Goal: Task Accomplishment & Management: Manage account settings

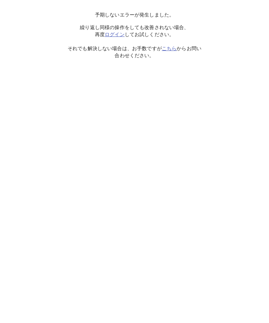
click at [124, 33] on link "ログイン" at bounding box center [115, 35] width 20 height 6
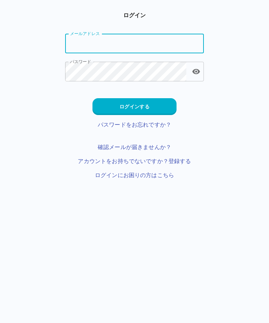
type input "**********"
click at [166, 108] on button "ログインする" at bounding box center [135, 106] width 84 height 17
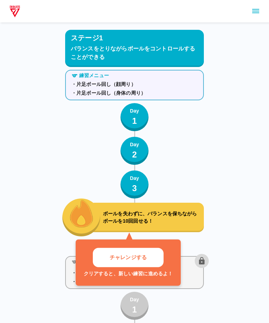
scroll to position [60, 0]
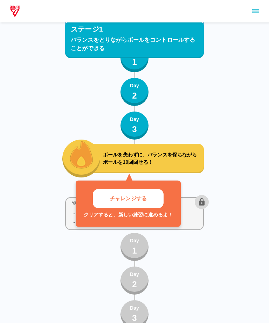
click at [250, 11] on button "sidemenu" at bounding box center [256, 11] width 12 height 12
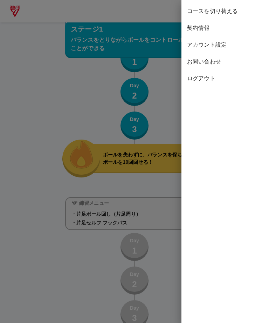
click at [207, 30] on span "契約情報" at bounding box center [225, 28] width 76 height 8
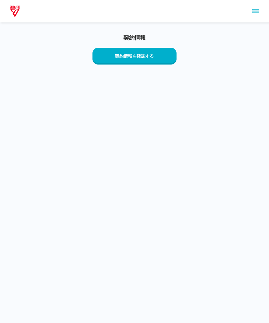
click at [167, 56] on button "契約情報を確認する" at bounding box center [135, 56] width 84 height 17
click at [254, 9] on icon "sidemenu" at bounding box center [255, 11] width 7 height 4
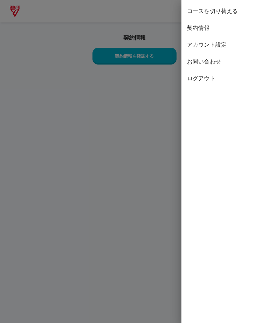
click at [233, 8] on span "コースを切り替える" at bounding box center [225, 11] width 76 height 8
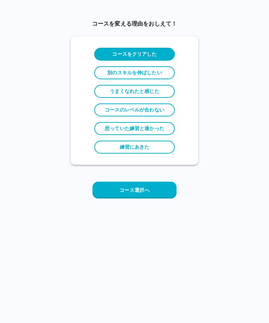
click at [164, 109] on label "コースのレベルが合わない" at bounding box center [134, 109] width 81 height 13
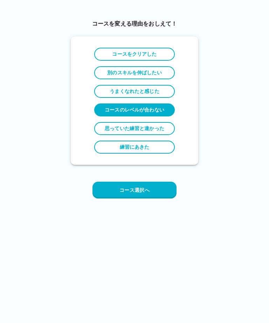
click at [158, 194] on button "コース選択へ" at bounding box center [135, 190] width 84 height 17
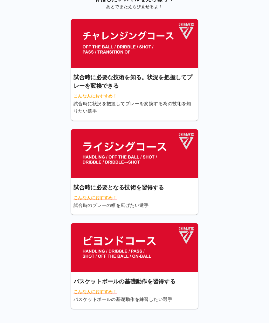
scroll to position [17, 0]
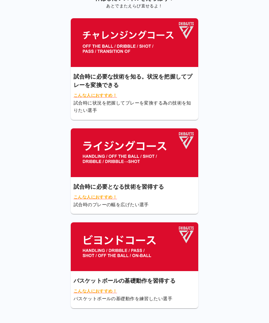
click at [182, 173] on img at bounding box center [135, 152] width 128 height 49
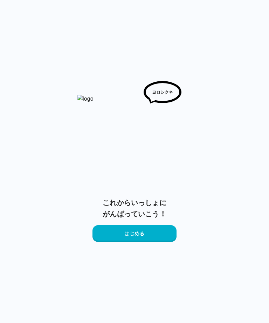
click at [166, 235] on button "はじめる" at bounding box center [135, 233] width 84 height 17
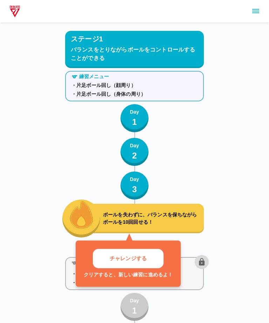
click at [255, 13] on icon "sidemenu" at bounding box center [255, 11] width 7 height 4
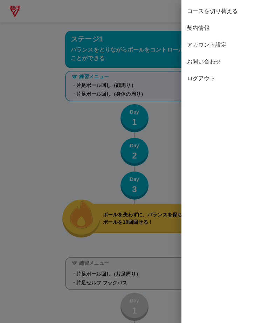
click at [169, 117] on div at bounding box center [134, 161] width 269 height 323
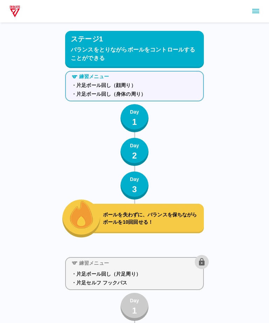
click at [164, 125] on div "練習メニュー ・片足ボール回し（顔周り） ・片足ボール回し（身体の周り） Day 1 Day 2 Day 3 ボールを失わずに、バランスを保ちながらボールを1…" at bounding box center [134, 152] width 139 height 169
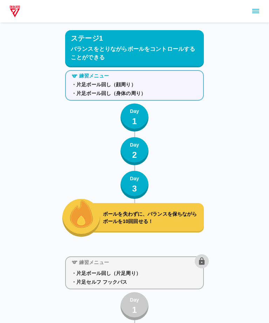
click at [188, 221] on p "ボールを失わずに、バランスを保ちながらボールを10回回せる！" at bounding box center [152, 217] width 98 height 15
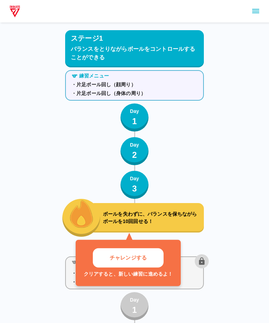
click at [148, 255] on button "チャレンジする" at bounding box center [128, 257] width 71 height 19
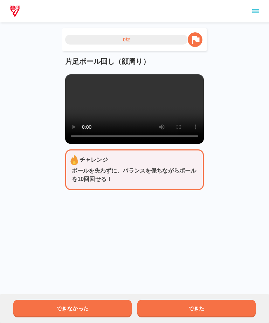
click at [220, 315] on button "できた" at bounding box center [196, 309] width 118 height 18
click at [224, 306] on button "できた" at bounding box center [196, 309] width 118 height 18
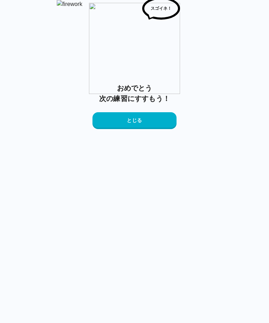
click at [165, 129] on button "とじる" at bounding box center [135, 120] width 84 height 17
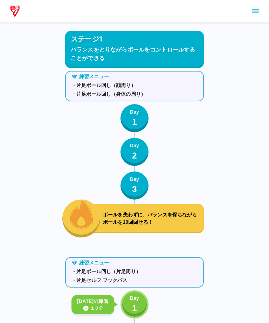
click at [186, 218] on p "ボールを失わずに、バランスを保ちながらボールを10回回せる！" at bounding box center [152, 218] width 98 height 15
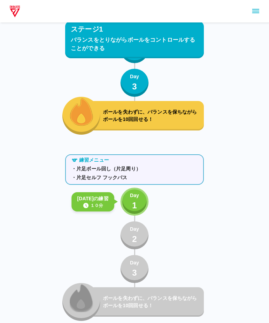
scroll to position [160, 0]
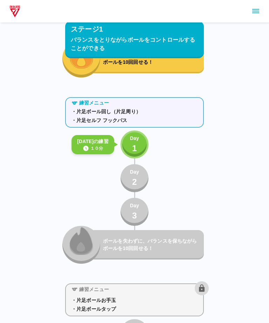
click at [140, 144] on button "Day 1" at bounding box center [135, 144] width 28 height 28
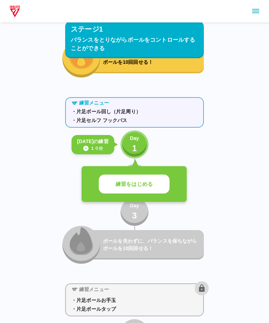
click at [158, 188] on button "練習をはじめる" at bounding box center [134, 183] width 71 height 19
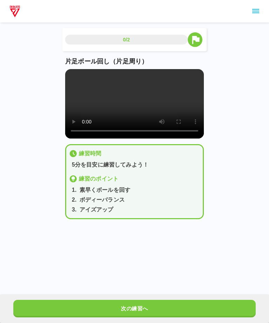
click at [138, 103] on video at bounding box center [134, 103] width 139 height 69
click at [230, 144] on div "0/2 片足ボール回し（片足周り） 練習時間 5分を目安に練習してみよう！ 練習のポイント 1 . 素早くボールを回す 2 . ボディーバランス 3 . アイ…" at bounding box center [134, 115] width 269 height 230
click at [210, 230] on main "0/2 片足ボール回し（片足周り） 練習時間 5分を目安に練習してみよう！ 練習のポイント 1 . 素早くボールを回す 2 . ボディーバランス 3 . アイ…" at bounding box center [135, 129] width 156 height 202
click at [192, 108] on video at bounding box center [134, 103] width 139 height 69
click at [163, 107] on video at bounding box center [134, 103] width 139 height 69
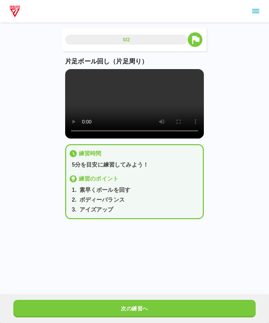
click at [164, 109] on video at bounding box center [134, 103] width 139 height 69
click at [164, 110] on video at bounding box center [134, 103] width 139 height 69
click at [232, 148] on div "0/2 片足ボール回し（片足周り） 練習時間 5分を目安に練習してみよう！ 練習のポイント 1 . 素早くボールを回す 2 . ボディーバランス 3 . アイ…" at bounding box center [134, 115] width 269 height 230
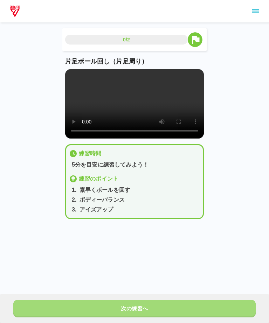
click at [191, 306] on button "次の練習へ" at bounding box center [134, 309] width 242 height 18
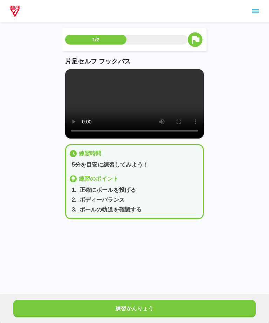
click at [199, 306] on button "練習かんりょう" at bounding box center [134, 309] width 242 height 18
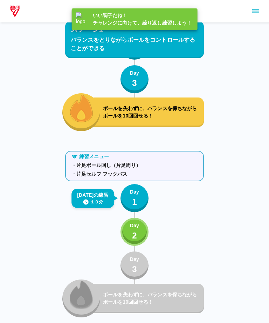
scroll to position [143, 0]
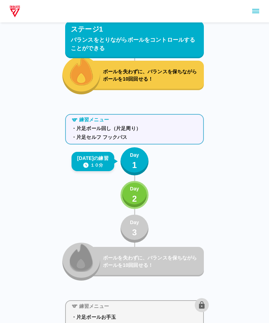
click at [136, 202] on p "2" at bounding box center [134, 198] width 5 height 13
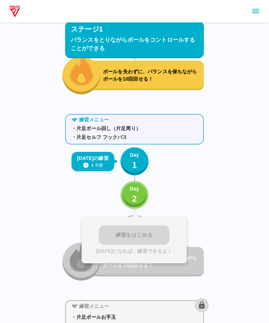
click at [160, 233] on div "練習をはじめる [DATE]になれば、練習できるよ！" at bounding box center [134, 240] width 105 height 46
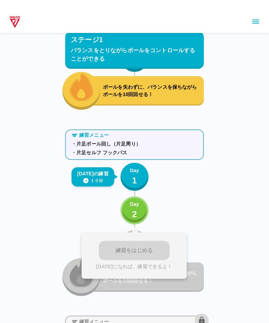
scroll to position [0, 0]
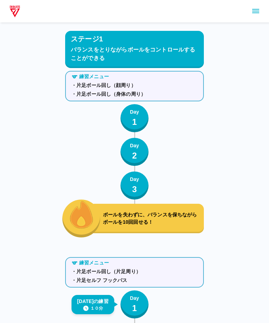
click at [256, 12] on icon "sidemenu" at bounding box center [256, 11] width 8 height 8
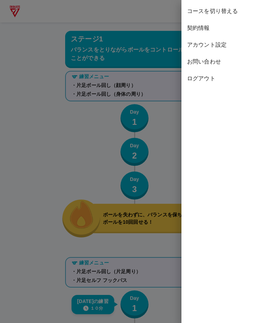
click at [33, 170] on div at bounding box center [134, 161] width 269 height 323
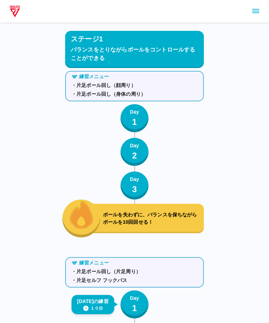
click at [257, 7] on button "sidemenu" at bounding box center [256, 11] width 12 height 12
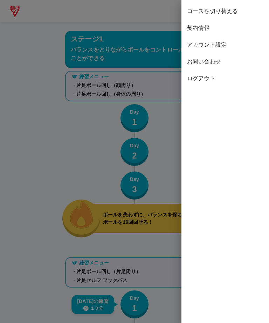
click at [212, 77] on span "ログアウト" at bounding box center [225, 78] width 76 height 8
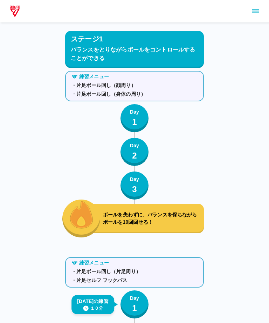
click at [251, 7] on button "sidemenu" at bounding box center [256, 11] width 12 height 12
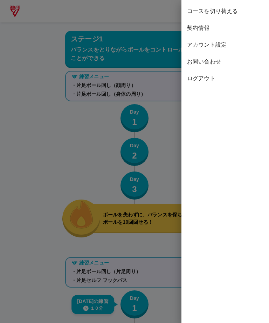
click at [210, 27] on span "契約情報" at bounding box center [225, 28] width 76 height 8
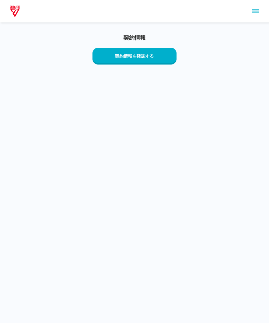
click at [162, 59] on button "契約情報を確認する" at bounding box center [135, 56] width 84 height 17
click at [260, 11] on button "sidemenu" at bounding box center [256, 11] width 12 height 12
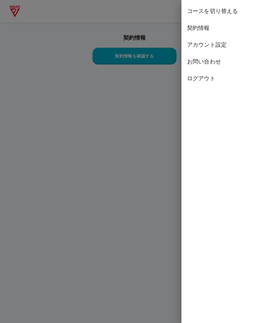
click at [223, 60] on span "お問い合わせ" at bounding box center [225, 61] width 76 height 8
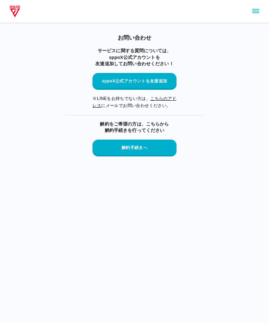
click at [163, 144] on button "解約手続きへ" at bounding box center [135, 147] width 84 height 17
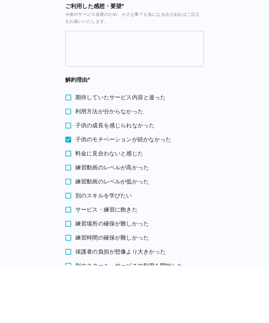
scroll to position [162, 0]
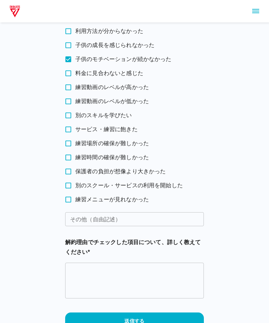
click at [185, 319] on button "送信する" at bounding box center [134, 320] width 139 height 17
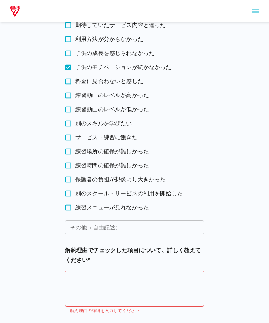
click at [191, 281] on textarea at bounding box center [134, 288] width 129 height 24
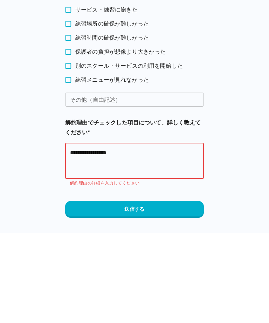
type textarea "**********"
click at [72, 290] on button "送信する" at bounding box center [134, 298] width 139 height 17
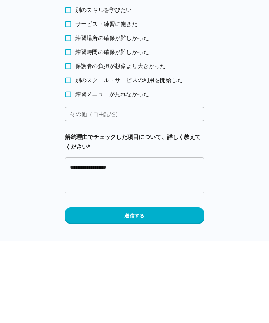
scroll to position [169, 0]
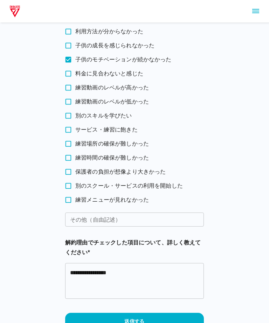
click at [185, 319] on button "送信する" at bounding box center [134, 321] width 139 height 17
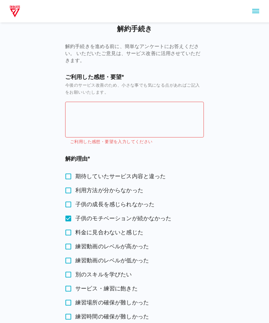
scroll to position [10, 0]
click at [164, 110] on textarea at bounding box center [134, 120] width 129 height 24
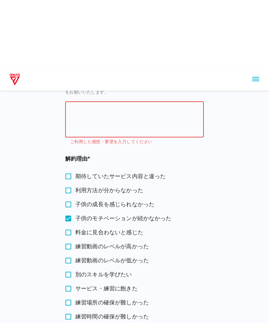
scroll to position [71, 0]
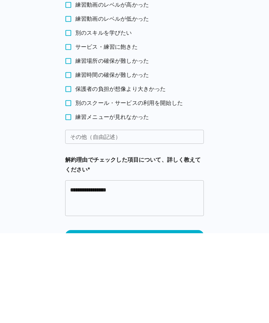
type textarea "**********"
click at [250, 187] on div "**********" at bounding box center [134, 87] width 269 height 499
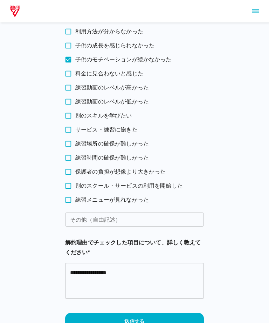
click at [153, 322] on button "送信する" at bounding box center [134, 321] width 139 height 17
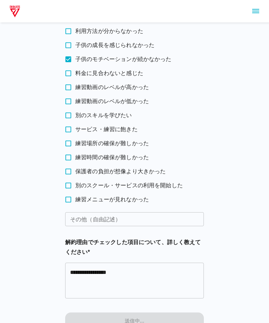
scroll to position [0, 0]
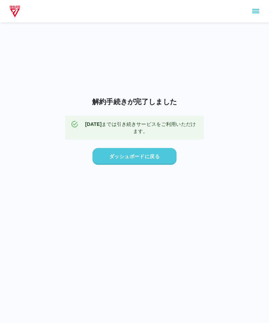
click at [166, 165] on button "ダッシュボードに戻る" at bounding box center [135, 156] width 84 height 17
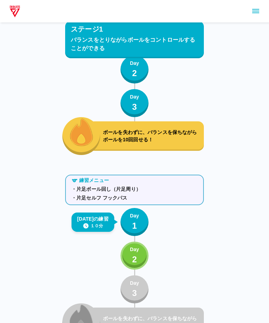
scroll to position [143, 0]
